Goal: Navigation & Orientation: Find specific page/section

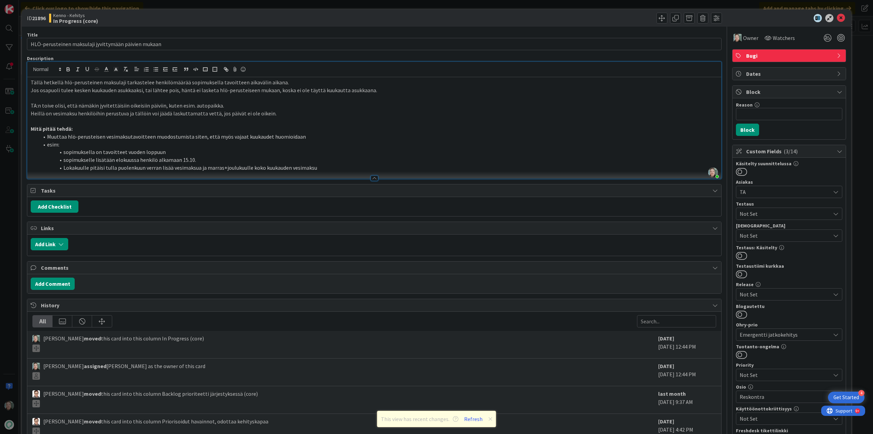
scroll to position [136, 0]
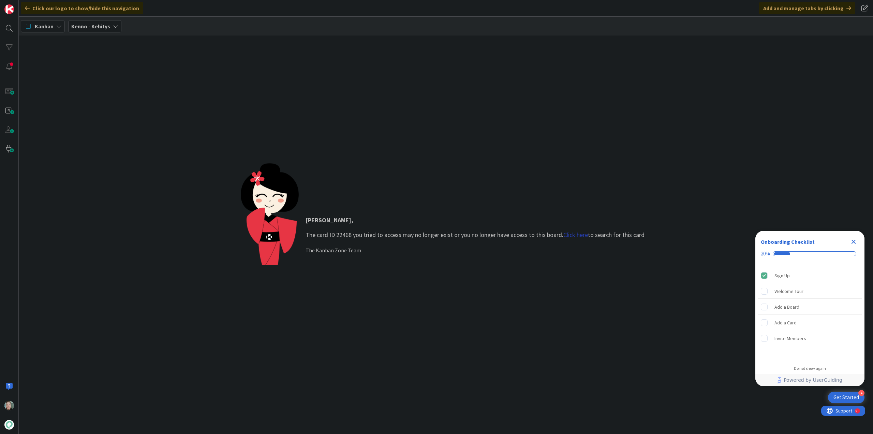
click at [571, 235] on link "Click here" at bounding box center [576, 235] width 25 height 8
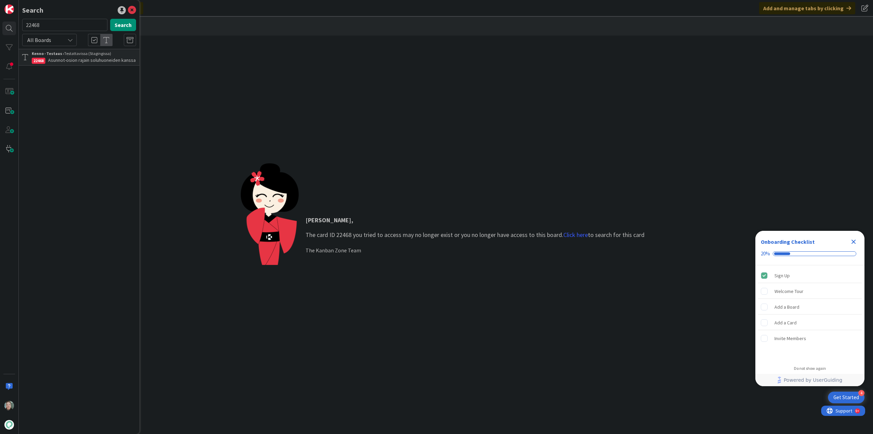
click at [65, 59] on span "Asunnot-osion rajain soluhuoneiden kanssa" at bounding box center [92, 60] width 88 height 6
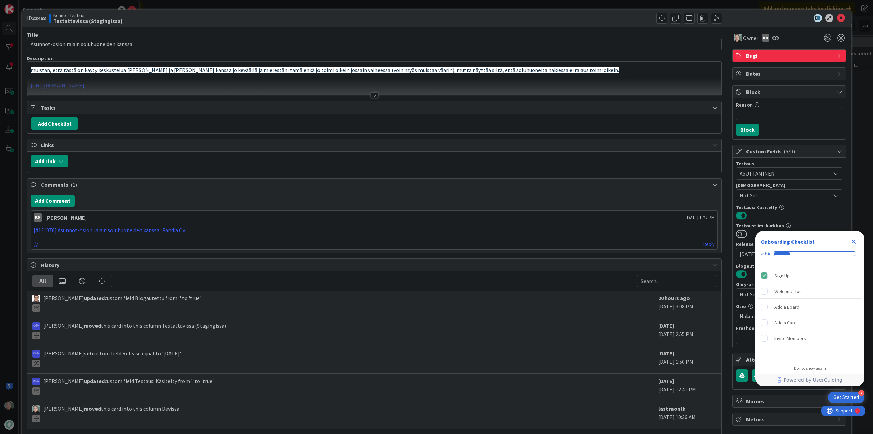
click at [372, 96] on div at bounding box center [375, 94] width 8 height 5
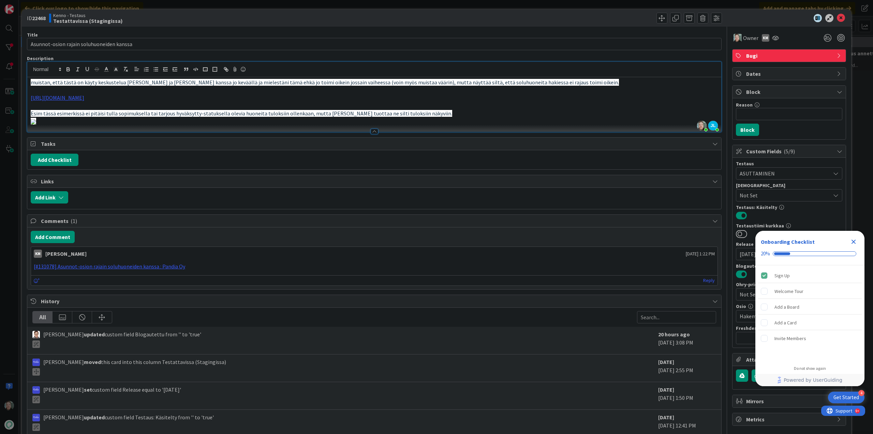
click at [856, 242] on icon "Close Checklist" at bounding box center [854, 241] width 8 height 8
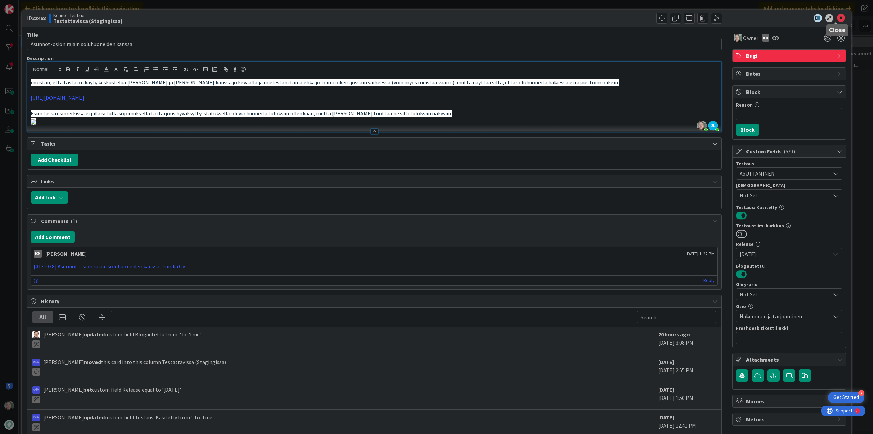
click at [839, 17] on icon at bounding box center [841, 18] width 8 height 8
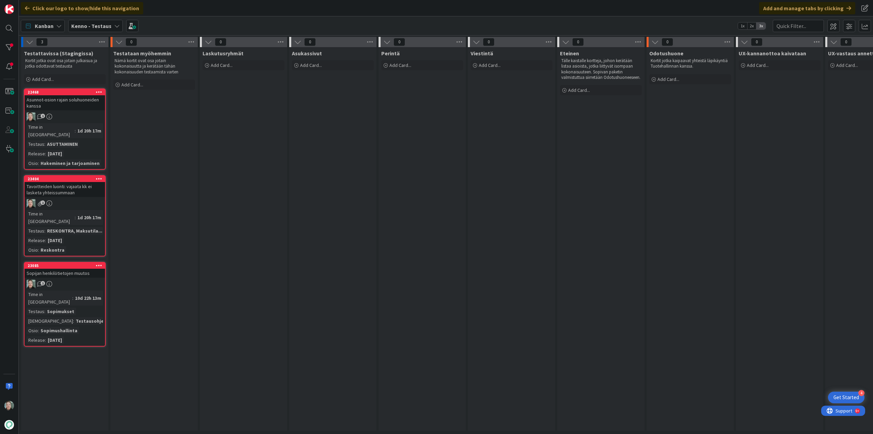
click at [81, 269] on div "Sopijan henkilötietojen muutos" at bounding box center [65, 273] width 81 height 9
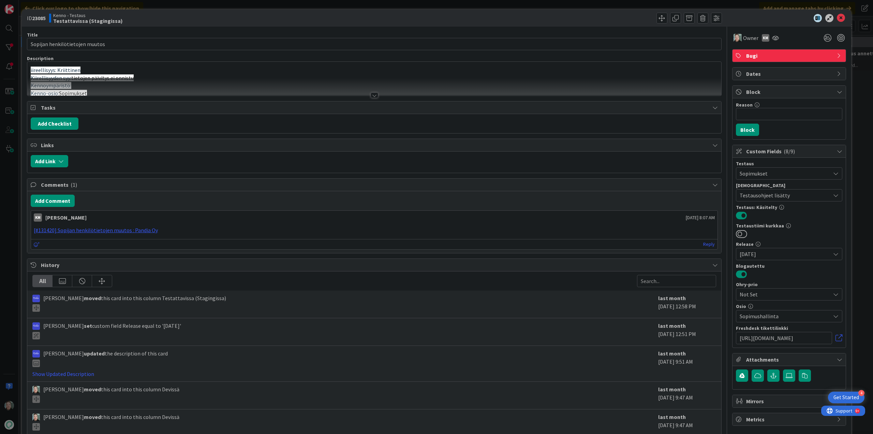
click at [372, 96] on div at bounding box center [375, 94] width 8 height 5
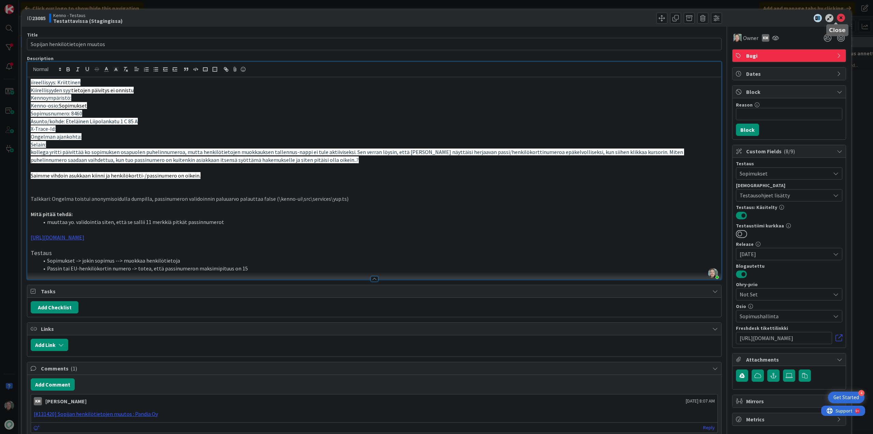
click at [837, 14] on icon at bounding box center [841, 18] width 8 height 8
